Goal: Check status: Check status

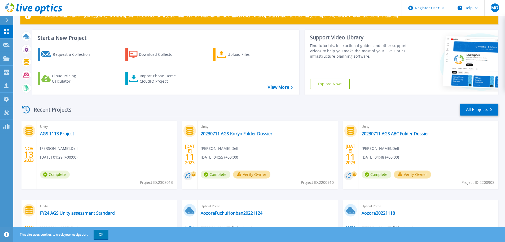
scroll to position [27, 0]
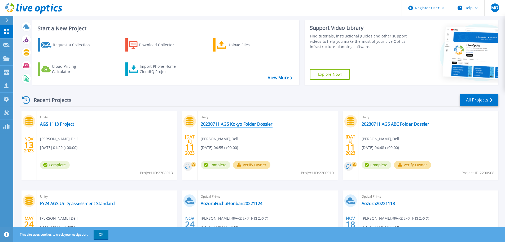
click at [235, 123] on link "20230711 AGS Kokyo Folder Dossier" at bounding box center [237, 123] width 72 height 5
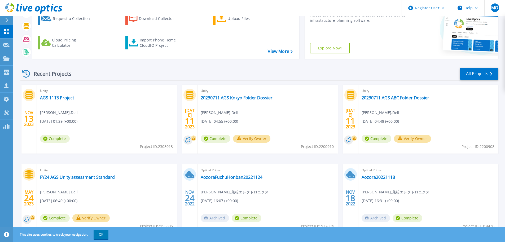
scroll to position [53, 0]
click at [63, 95] on link "AGS 1113 Project" at bounding box center [57, 97] width 34 height 5
click at [383, 97] on link "20230711 AGS ABC Folder Dossier" at bounding box center [396, 97] width 68 height 5
